Goal: Transaction & Acquisition: Purchase product/service

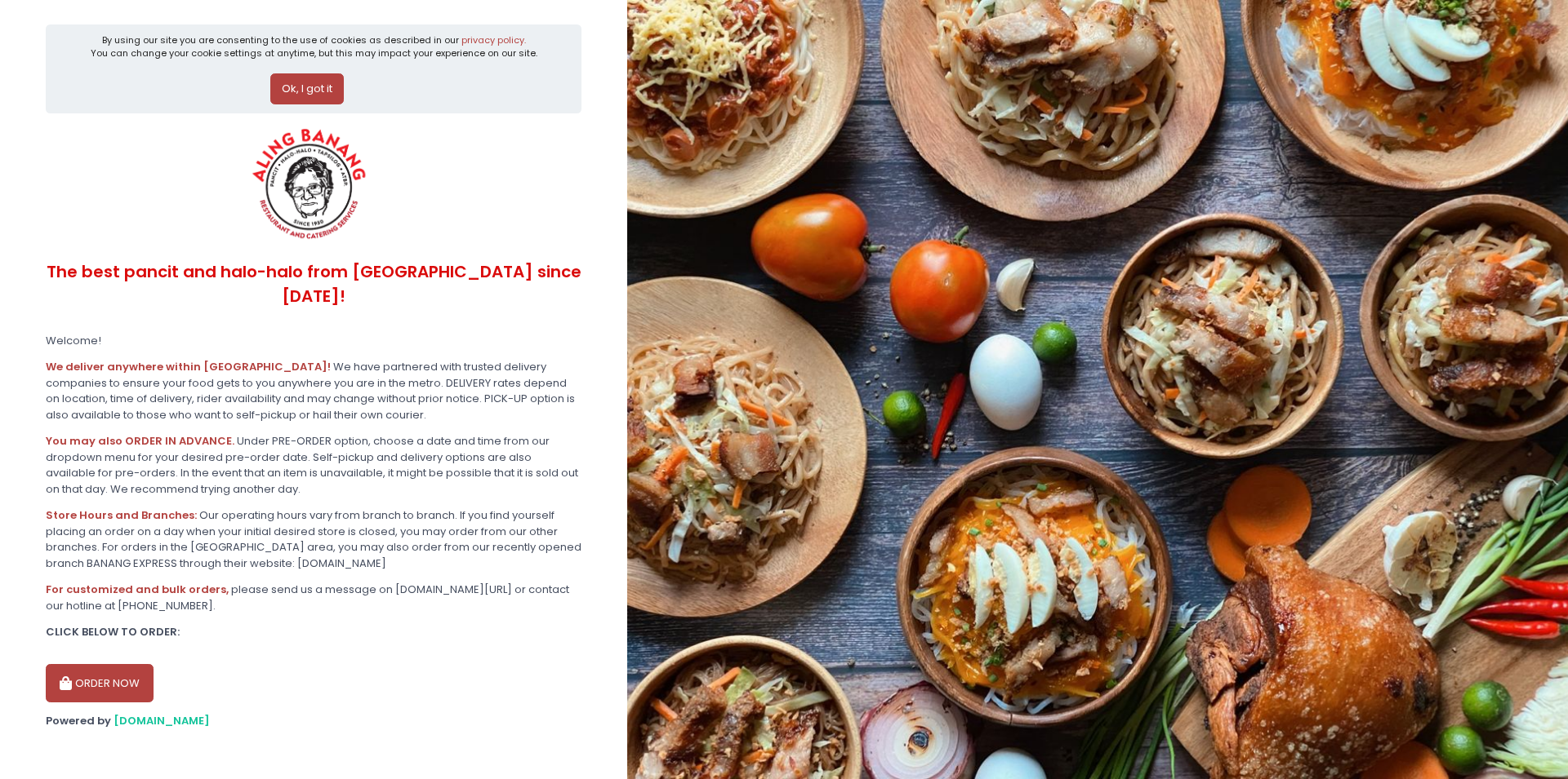
click at [290, 85] on button "Ok, I got it" at bounding box center [306, 88] width 73 height 31
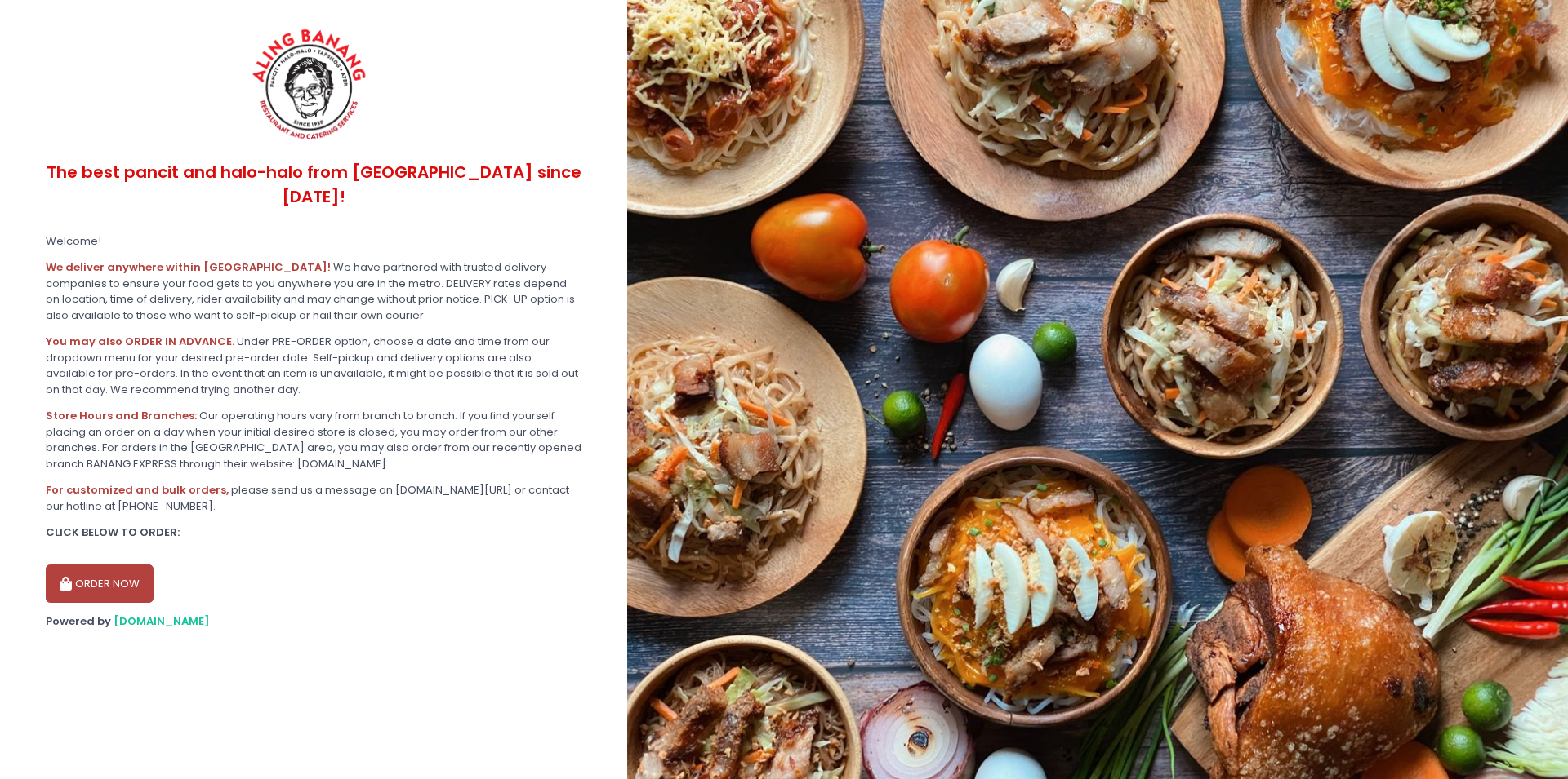
click at [78, 565] on button "ORDER NOW" at bounding box center [100, 584] width 108 height 39
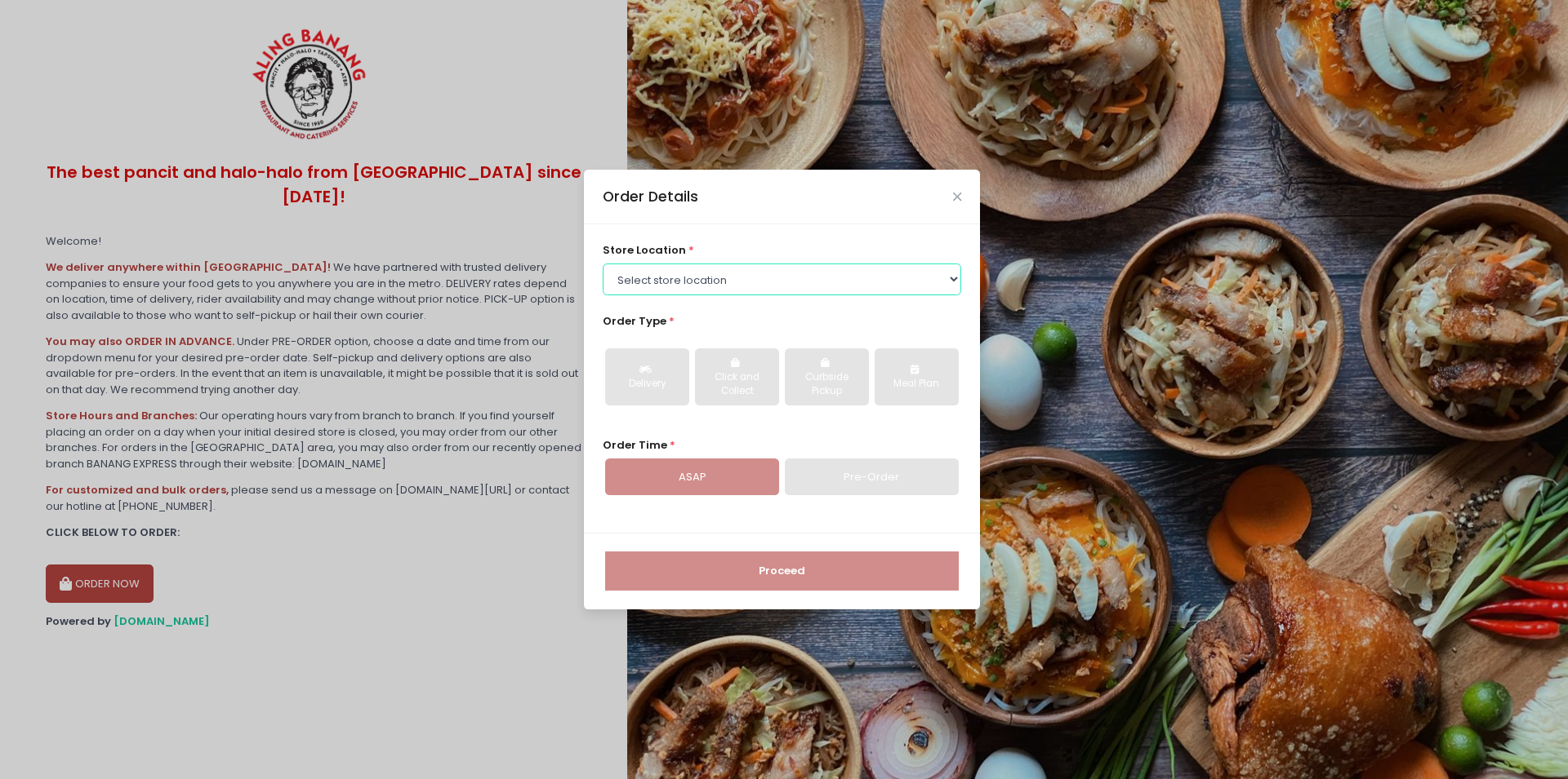
click at [603, 264] on select "Select store location ALING [GEOGRAPHIC_DATA] - [GEOGRAPHIC_DATA] [GEOGRAPHIC_D…" at bounding box center [782, 279] width 359 height 31
select select "614aea76e4942a4c99b3f7f2"
click option "ALING BANANG - [GEOGRAPHIC_DATA]" at bounding box center [0, 0] width 0 height 0
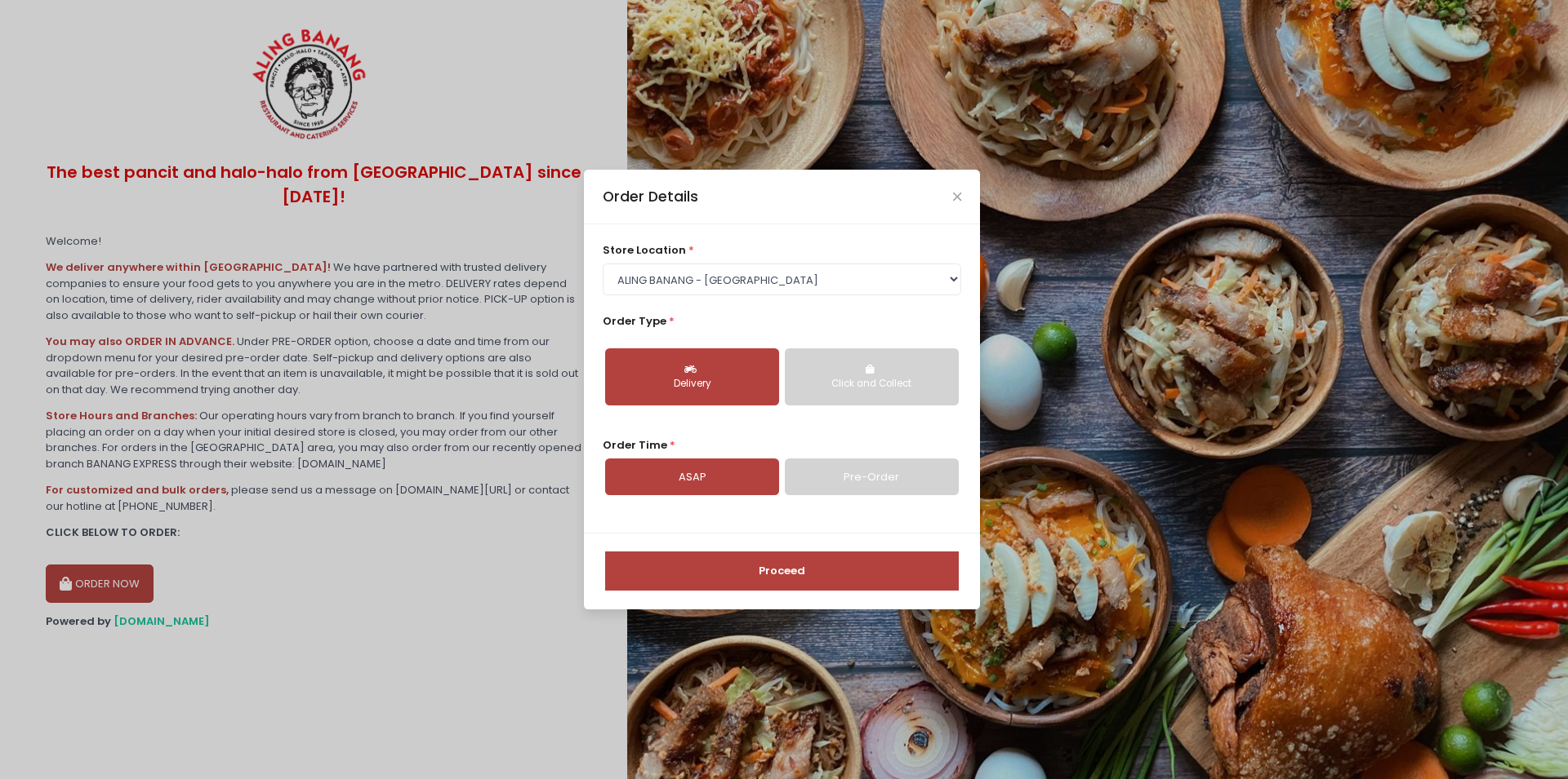
click at [904, 490] on link "Pre-Order" at bounding box center [871, 477] width 174 height 38
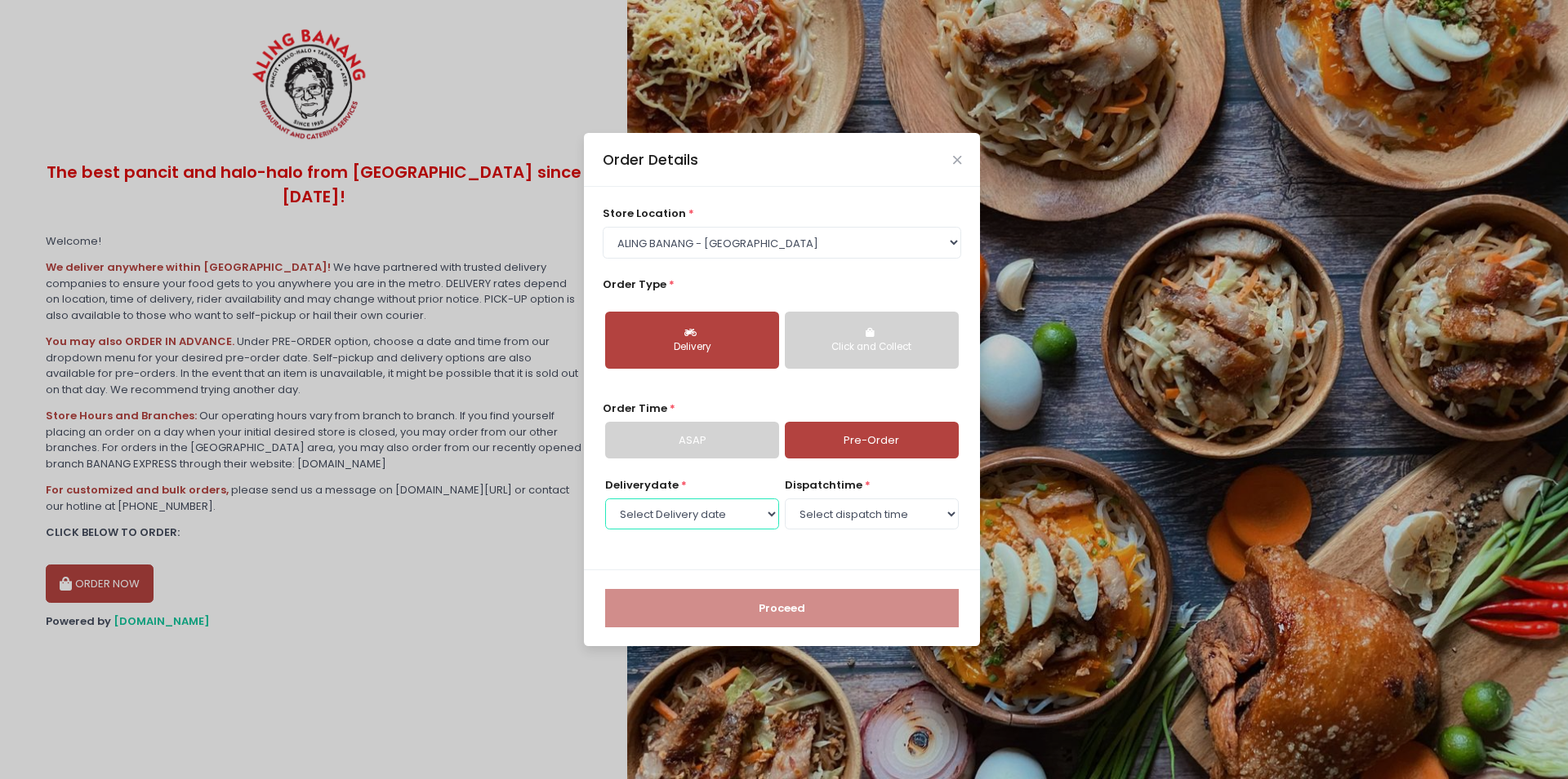
click at [605, 499] on select "Select Delivery date [DATE] [DATE] [DATE] [DATE] [DATE] [DATE] [DATE]" at bounding box center [692, 514] width 174 height 31
select select "[DATE]"
click option "[DATE]" at bounding box center [0, 0] width 0 height 0
click at [785, 499] on select "Select dispatch time 07:00 AM - 07:30 AM 07:30 AM - 08:00 AM 08:00 AM - 08:30 A…" at bounding box center [871, 514] width 174 height 31
select select "10:00"
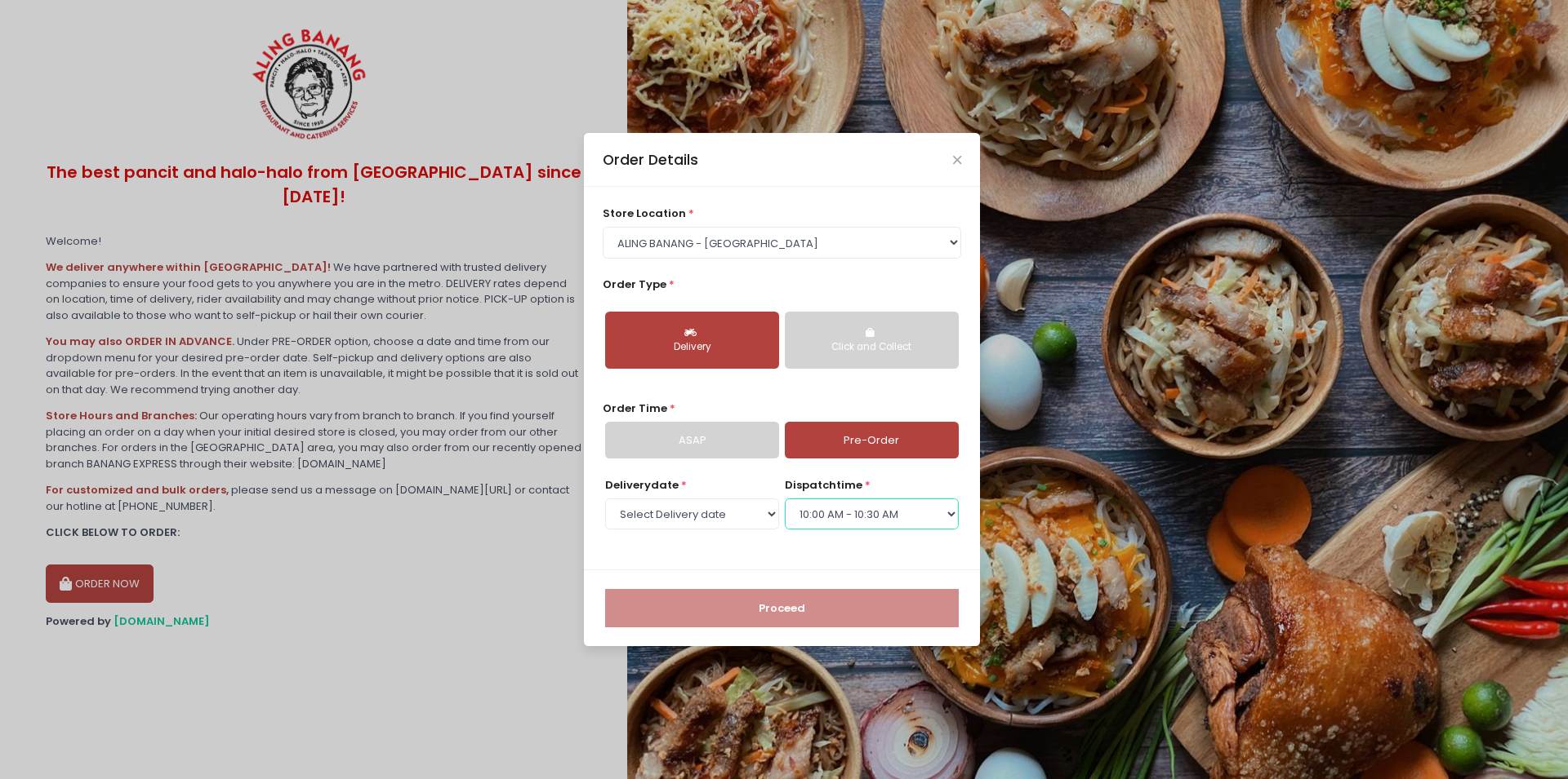
click option "10:00 AM - 10:30 AM" at bounding box center [0, 0] width 0 height 0
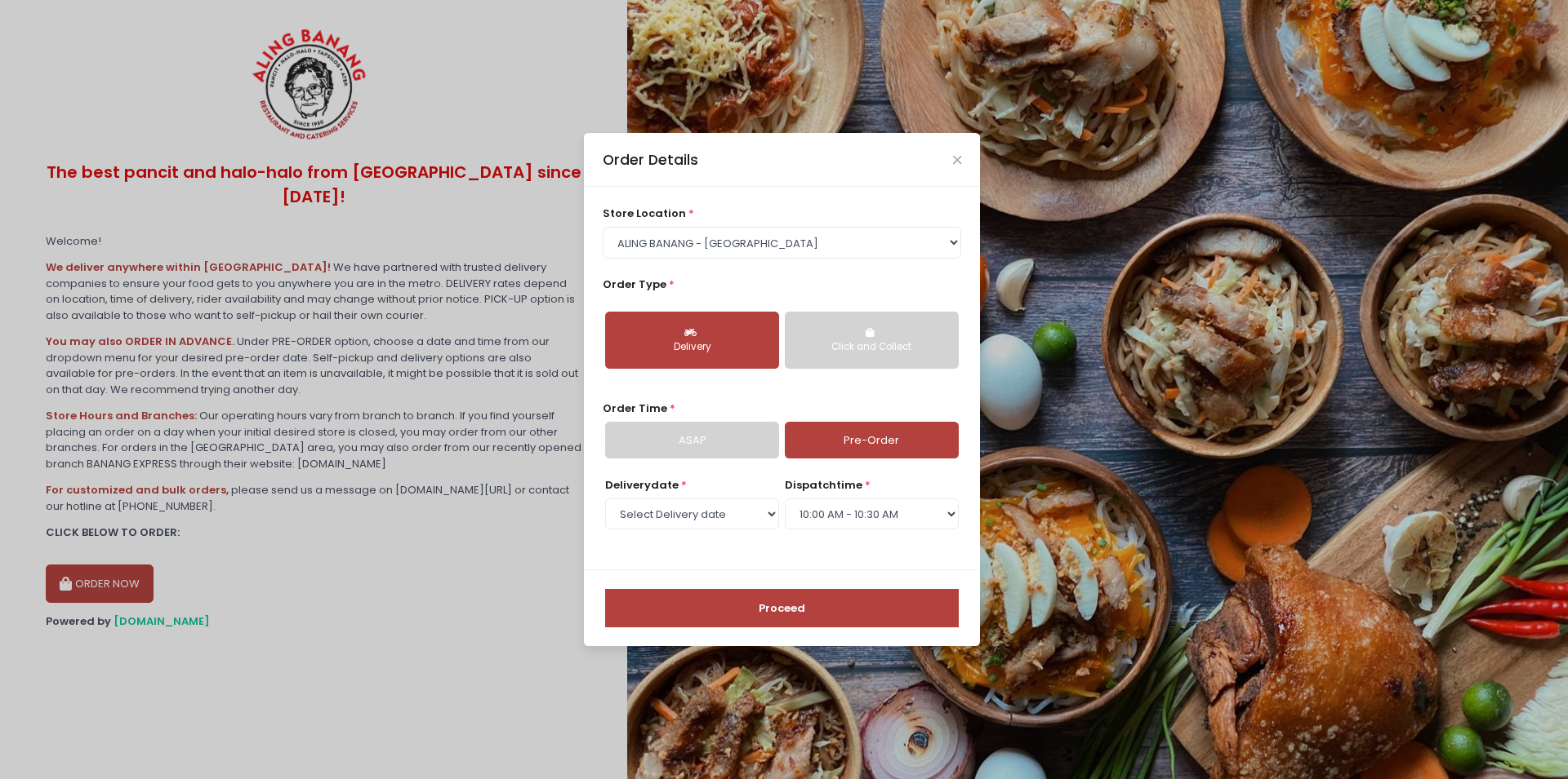
click at [798, 605] on button "Proceed" at bounding box center [782, 609] width 353 height 39
